Goal: Information Seeking & Learning: Check status

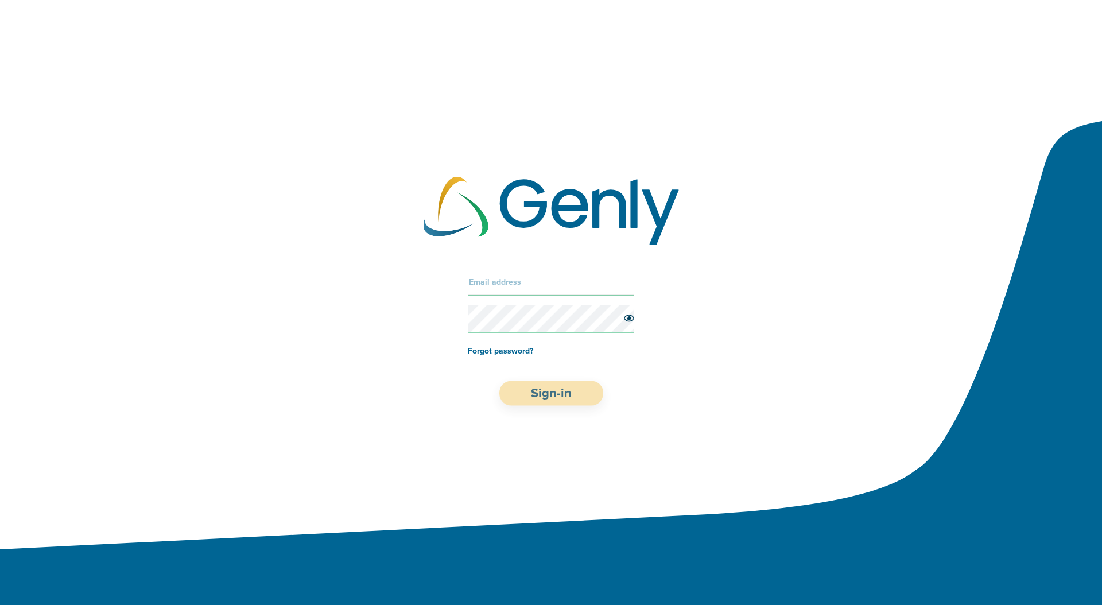
type input "[PERSON_NAME][EMAIL_ADDRESS][PERSON_NAME][DOMAIN_NAME]"
click at [559, 386] on button "Sign-in" at bounding box center [551, 393] width 104 height 25
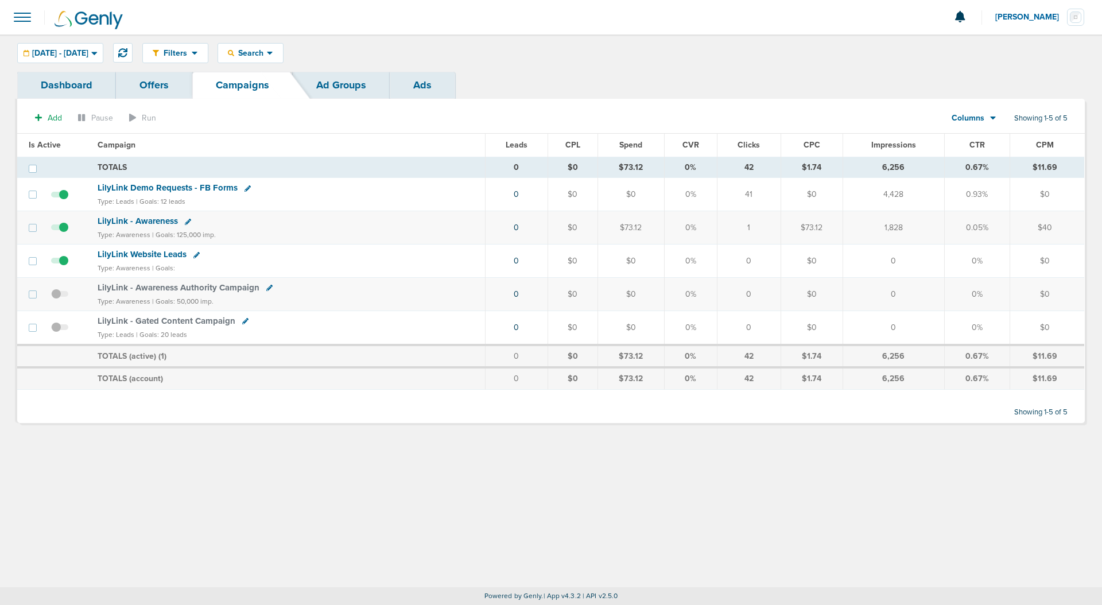
click at [425, 85] on link "Ads" at bounding box center [422, 85] width 65 height 27
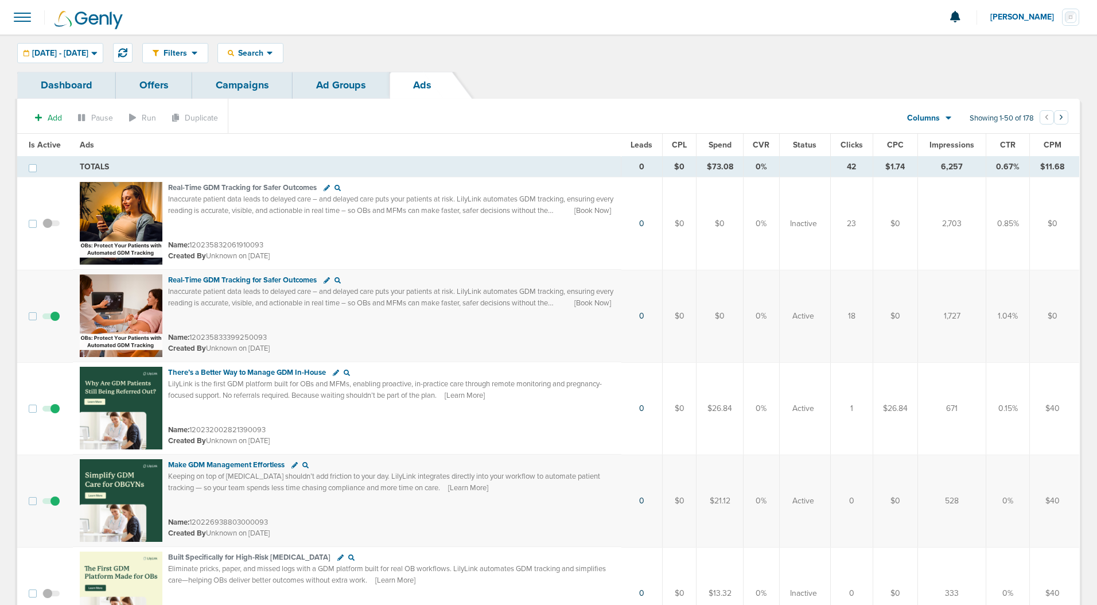
click at [725, 145] on span "Spend" at bounding box center [720, 145] width 23 height 10
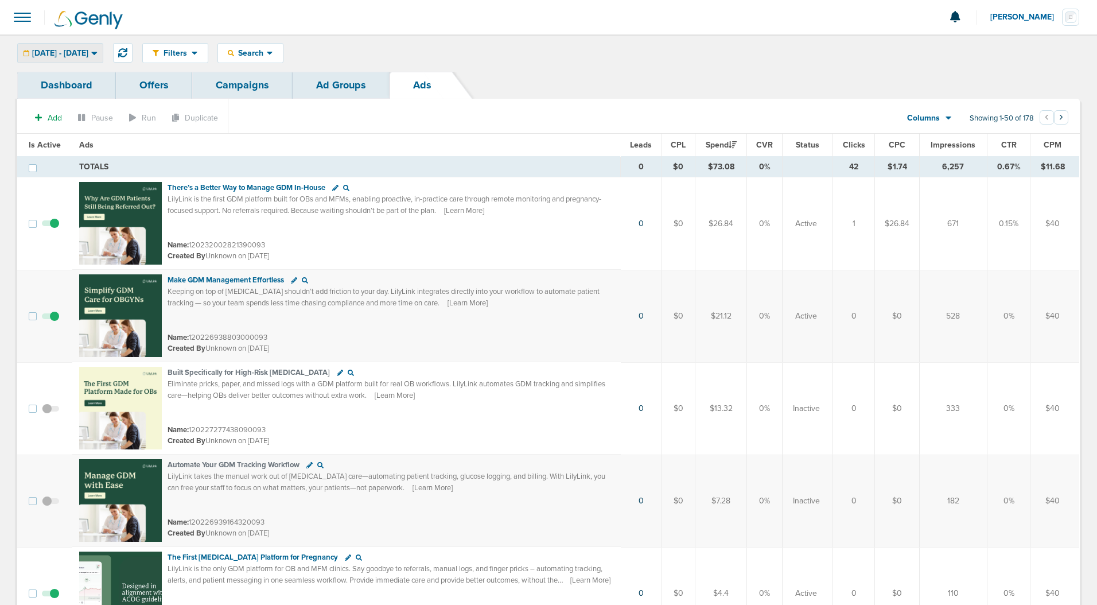
click at [88, 53] on span "[DATE] - [DATE]" at bounding box center [60, 53] width 56 height 8
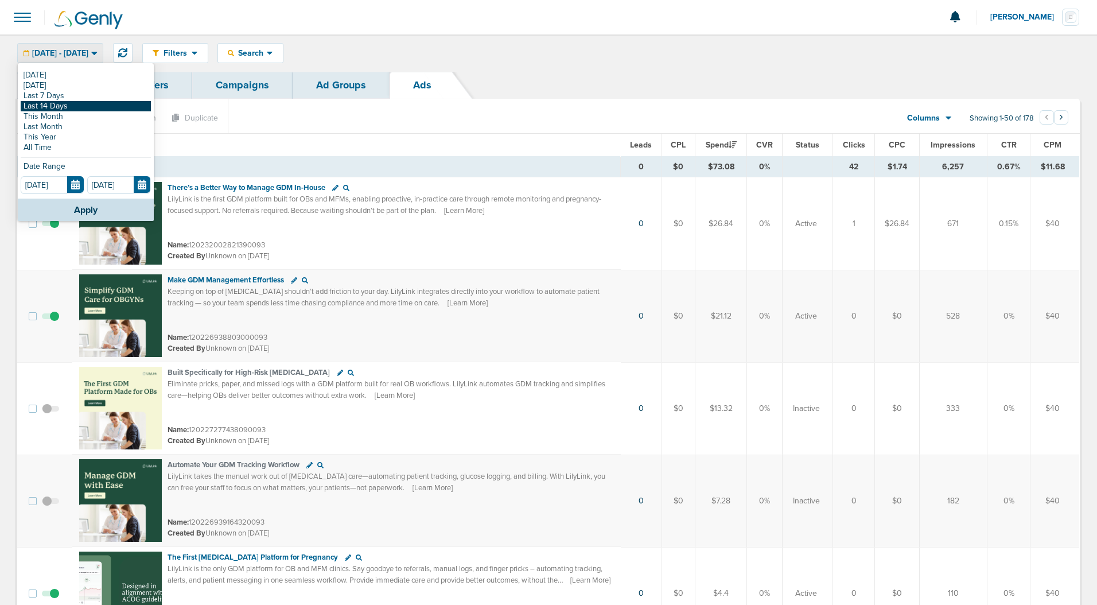
click at [68, 106] on link "Last 14 Days" at bounding box center [86, 106] width 130 height 10
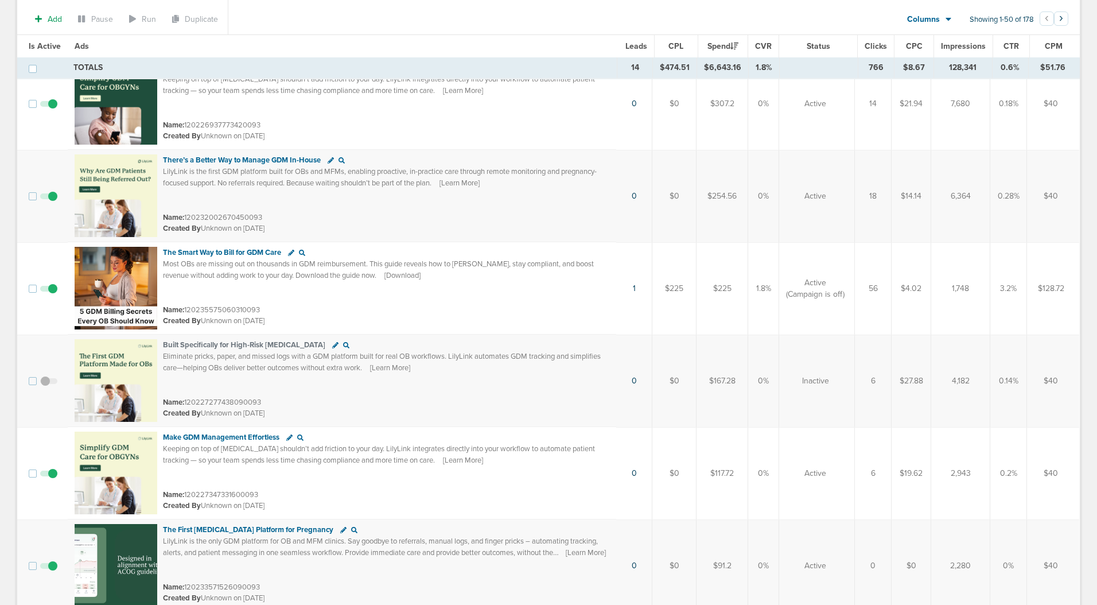
scroll to position [946, 0]
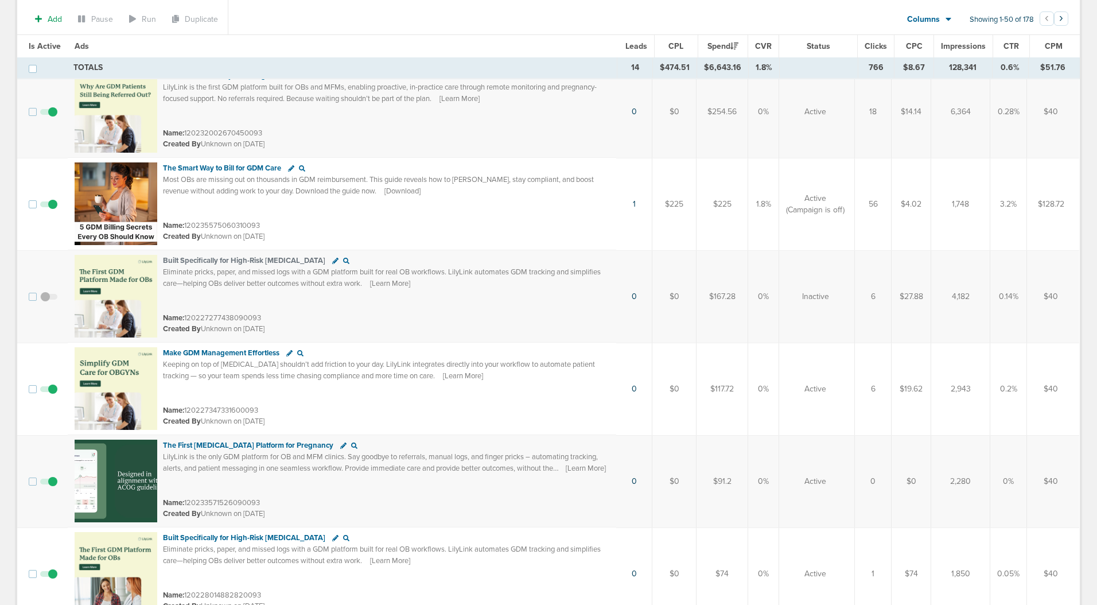
drag, startPoint x: 195, startPoint y: 221, endPoint x: 270, endPoint y: 227, distance: 75.3
click at [270, 227] on div "Name: 120235575060310093" at bounding box center [386, 225] width 446 height 11
drag, startPoint x: 277, startPoint y: 217, endPoint x: 267, endPoint y: 224, distance: 11.8
click at [275, 219] on td "​​The Smart Way to Bill for GDM Care Most OBs are missing out on thousands in G…" at bounding box center [342, 204] width 549 height 92
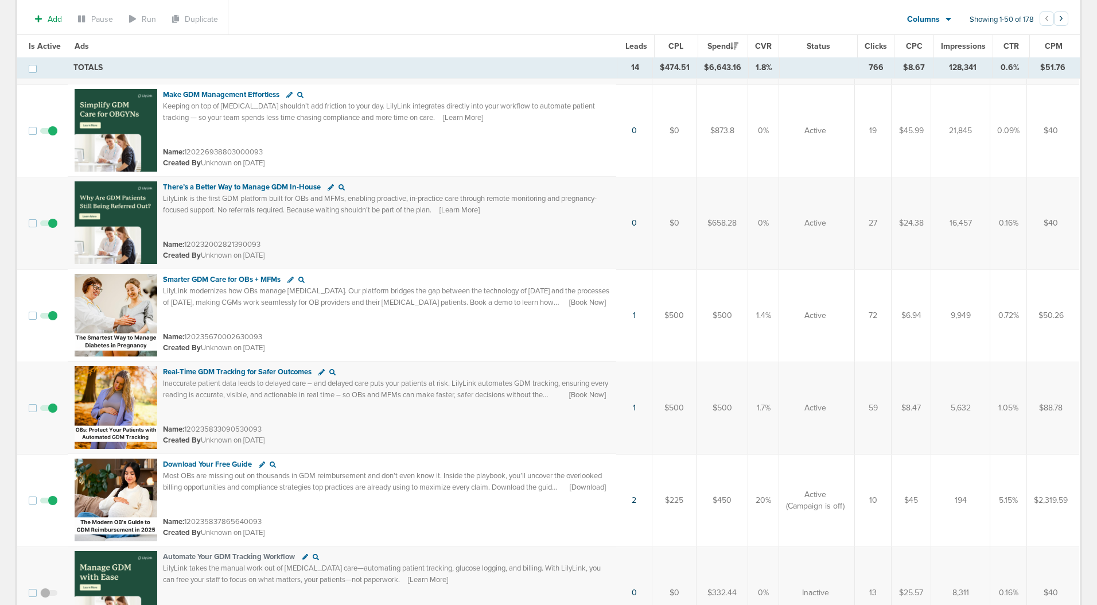
scroll to position [259, 0]
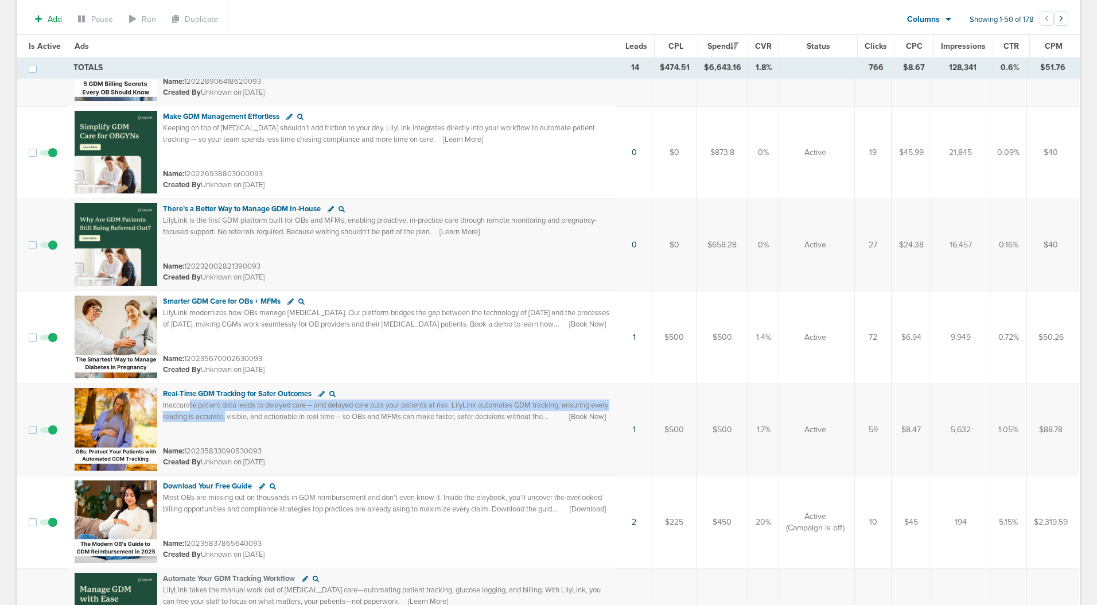
drag, startPoint x: 189, startPoint y: 404, endPoint x: 246, endPoint y: 416, distance: 58.6
click at [246, 416] on span "Inaccurate patient data leads to delayed care – and delayed care puts your pati…" at bounding box center [385, 416] width 445 height 32
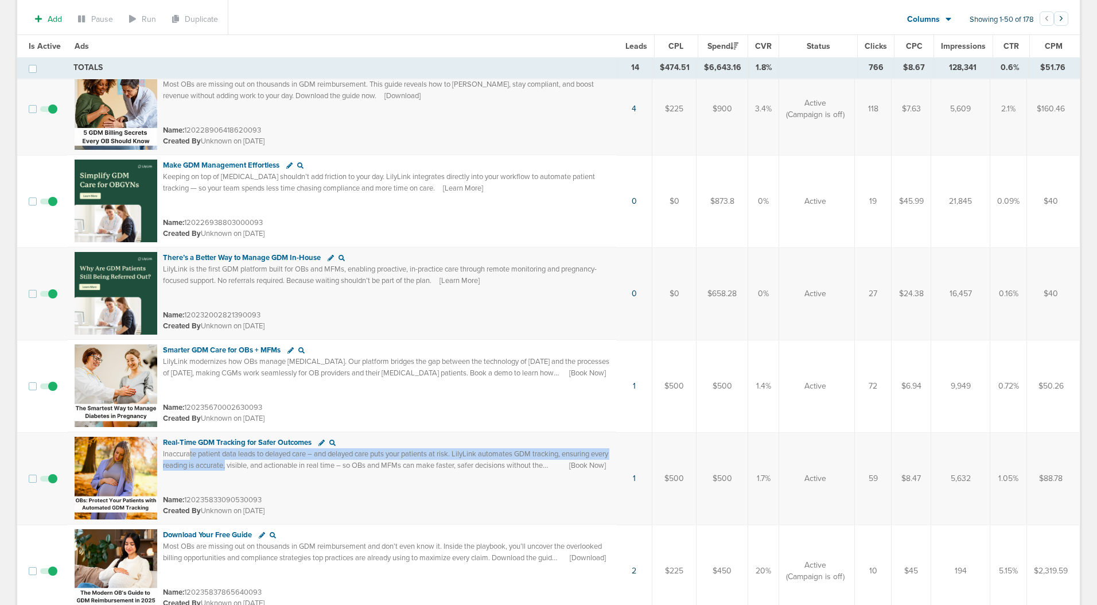
scroll to position [308, 0]
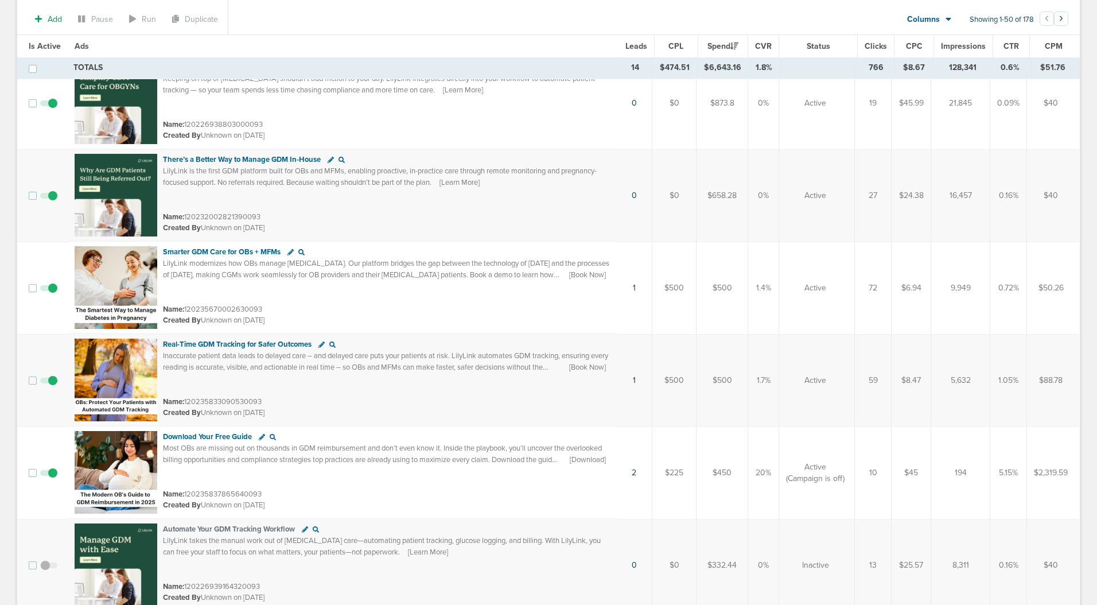
click at [337, 458] on span "Most OBs are missing out on thousands in GDM reimbursement and don’t even know …" at bounding box center [382, 460] width 439 height 32
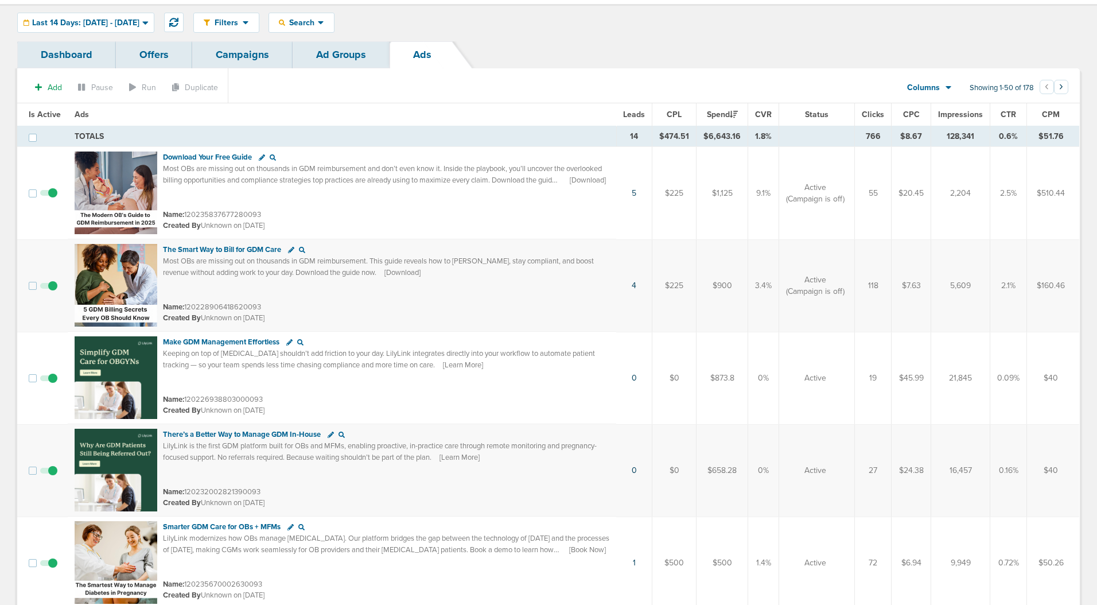
scroll to position [29, 0]
